Goal: Information Seeking & Learning: Compare options

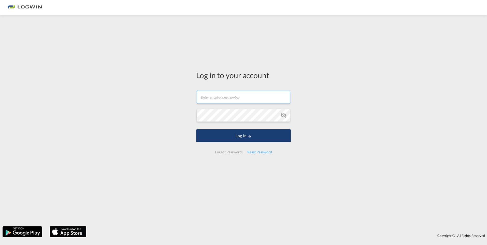
type input "[PERSON_NAME][EMAIL_ADDRESS][PERSON_NAME][DOMAIN_NAME]"
click at [254, 133] on button "Log In" at bounding box center [243, 136] width 95 height 13
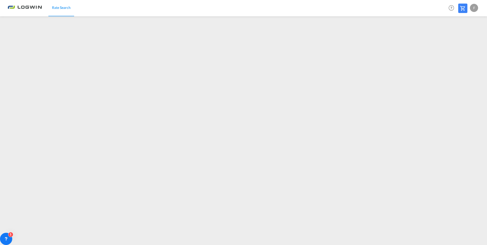
click at [475, 6] on div "F" at bounding box center [474, 8] width 8 height 8
click at [459, 39] on button "Logout" at bounding box center [468, 39] width 33 height 10
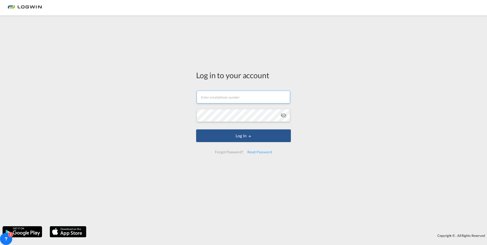
type input "[PERSON_NAME][EMAIL_ADDRESS][PERSON_NAME][DOMAIN_NAME]"
